Goal: Navigation & Orientation: Go to known website

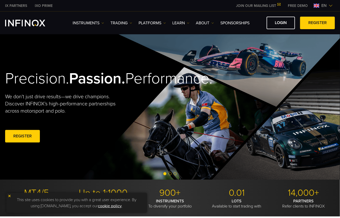
click at [331, 6] on img at bounding box center [331, 6] width 4 height 4
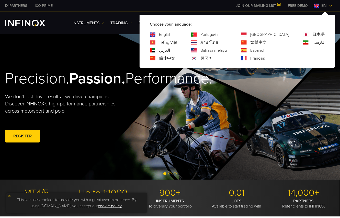
click at [213, 57] on link "한국어" at bounding box center [206, 58] width 12 height 6
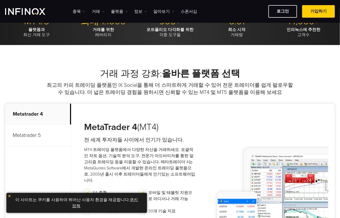
scroll to position [170, 0]
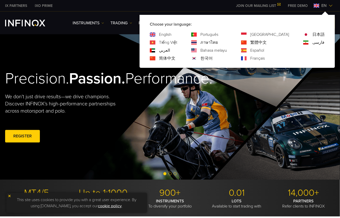
click at [213, 60] on link "한국어" at bounding box center [206, 58] width 12 height 6
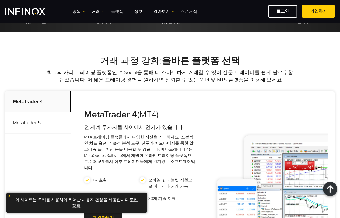
scroll to position [170, 0]
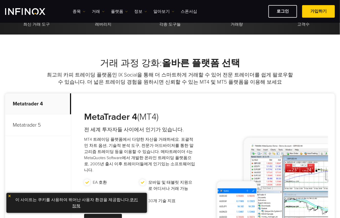
click at [31, 122] on p "Metatrader 5" at bounding box center [38, 125] width 66 height 21
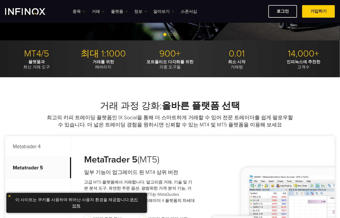
scroll to position [0, 0]
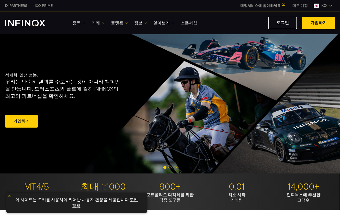
click at [319, 23] on span at bounding box center [319, 23] width 0 height 0
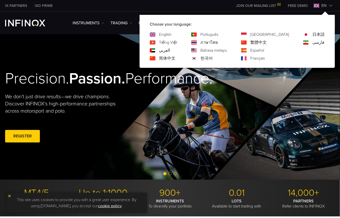
click at [219, 59] on div "한국어" at bounding box center [209, 58] width 36 height 6
